Goal: Information Seeking & Learning: Learn about a topic

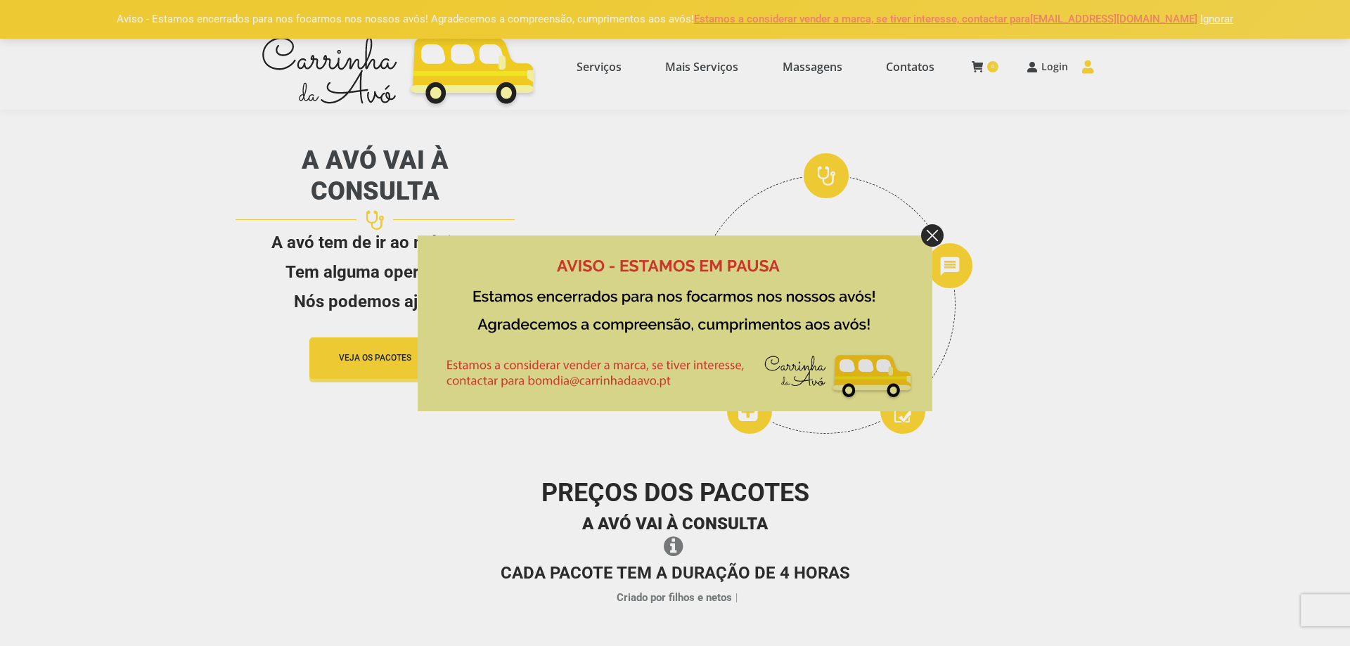
click at [938, 236] on img at bounding box center [932, 235] width 23 height 23
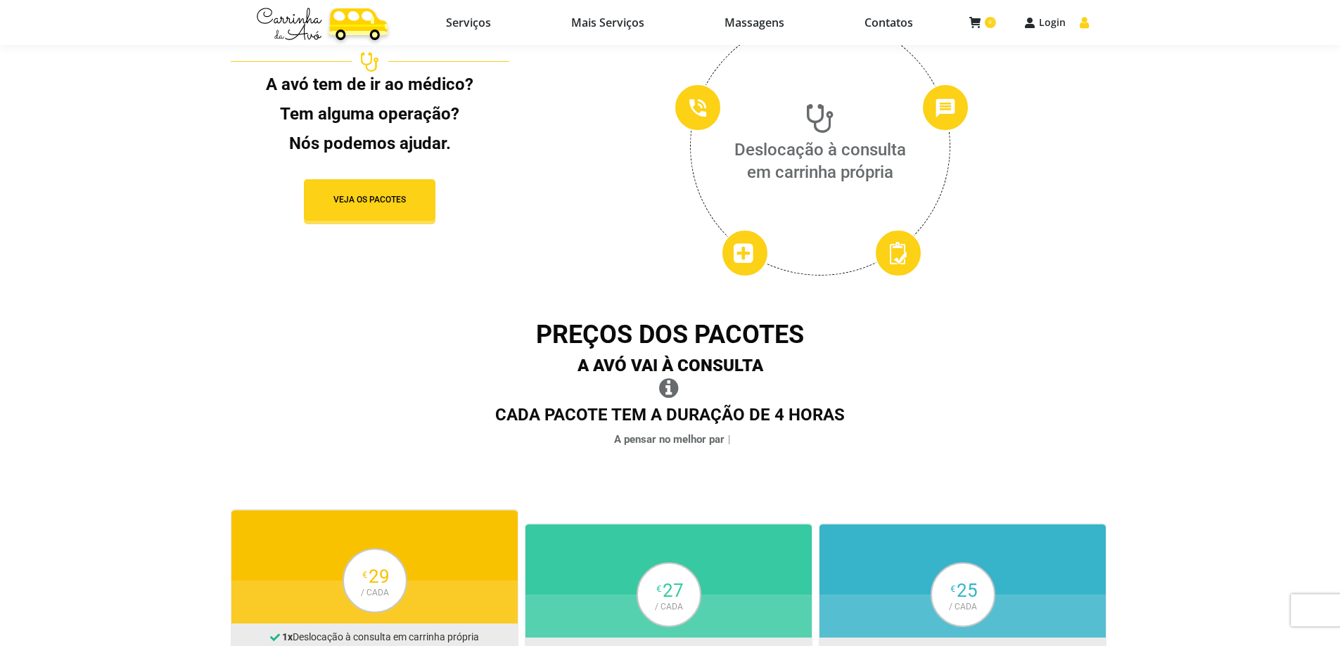
scroll to position [141, 0]
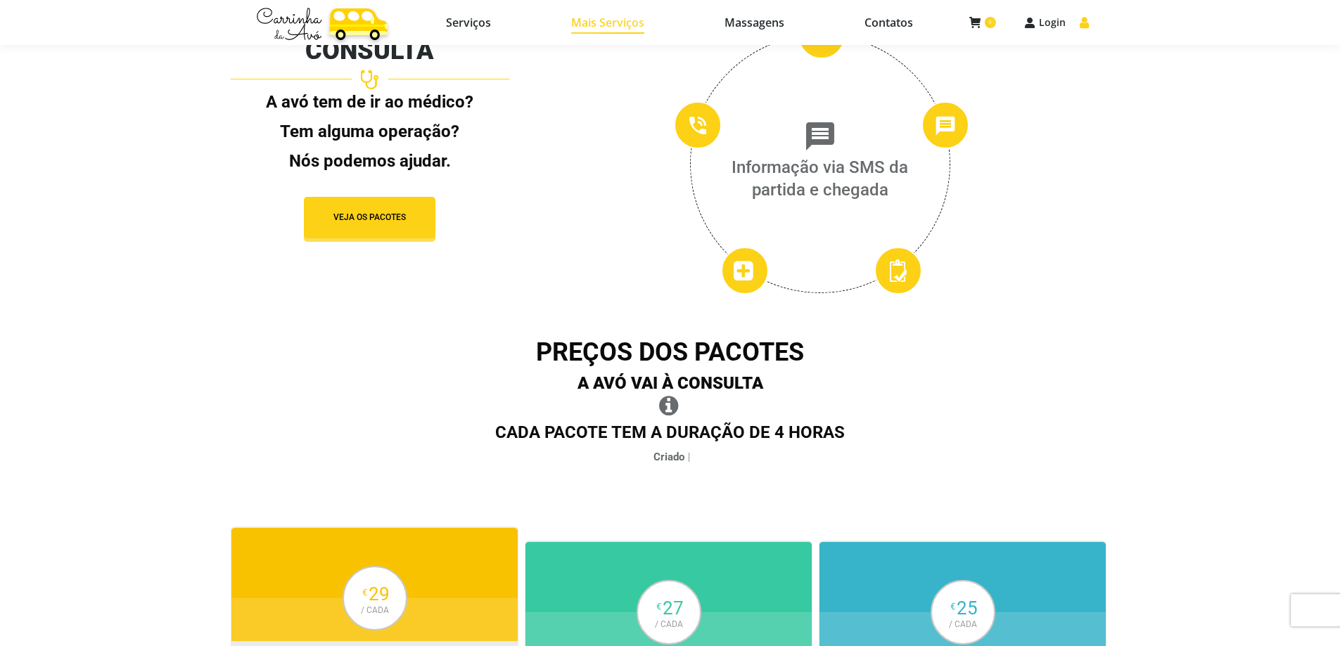
click at [587, 19] on span "Mais Serviços" at bounding box center [607, 22] width 73 height 14
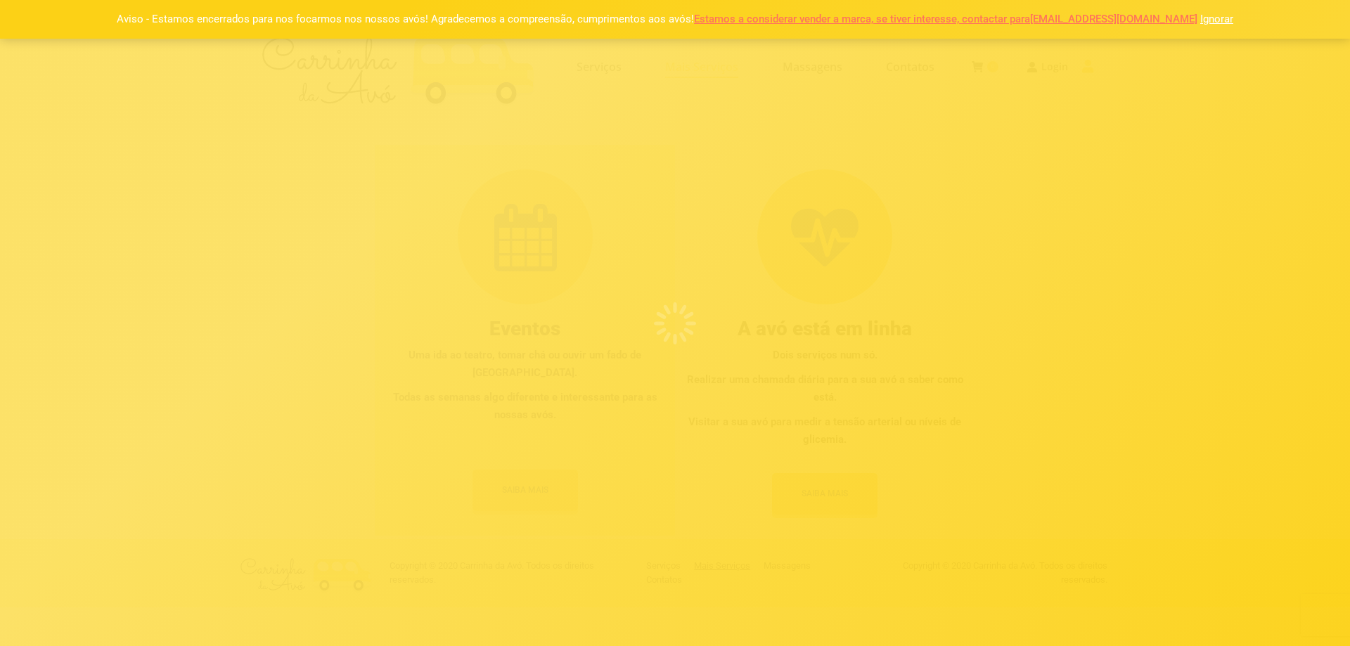
select select "[URL][DOMAIN_NAME]"
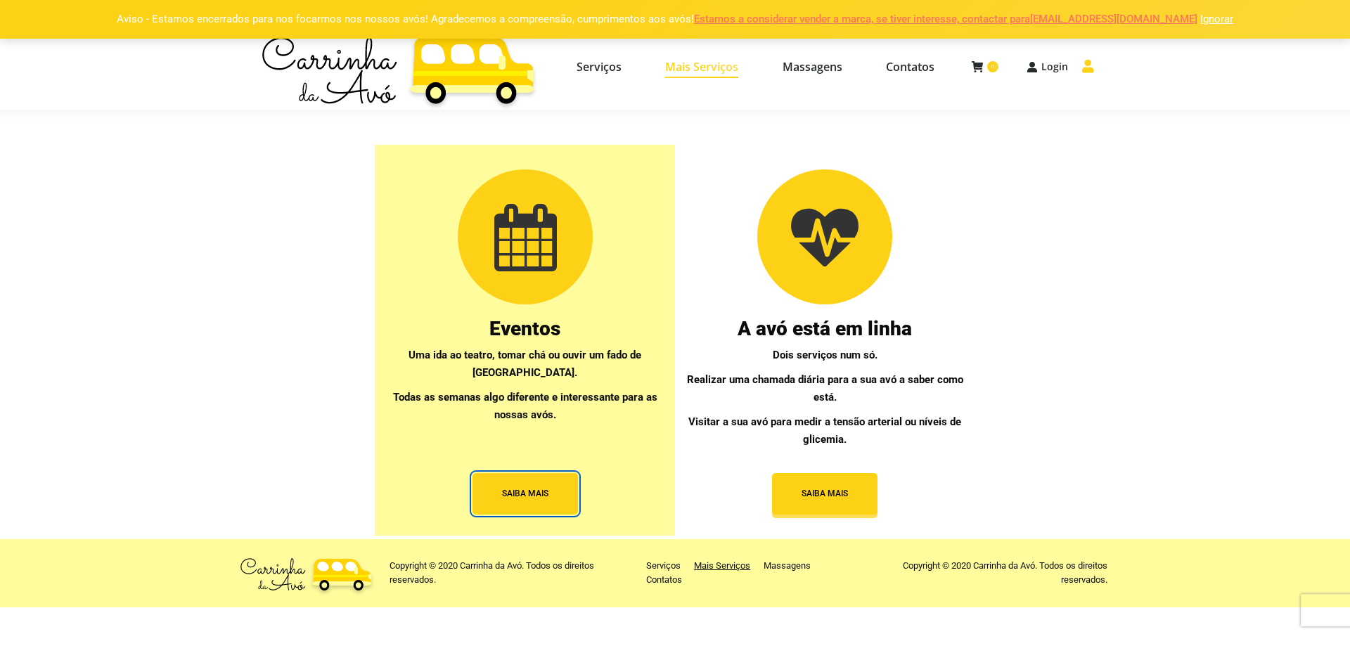
click at [519, 495] on span "SAIBA MAIS" at bounding box center [525, 494] width 46 height 12
